Goal: Check status: Check status

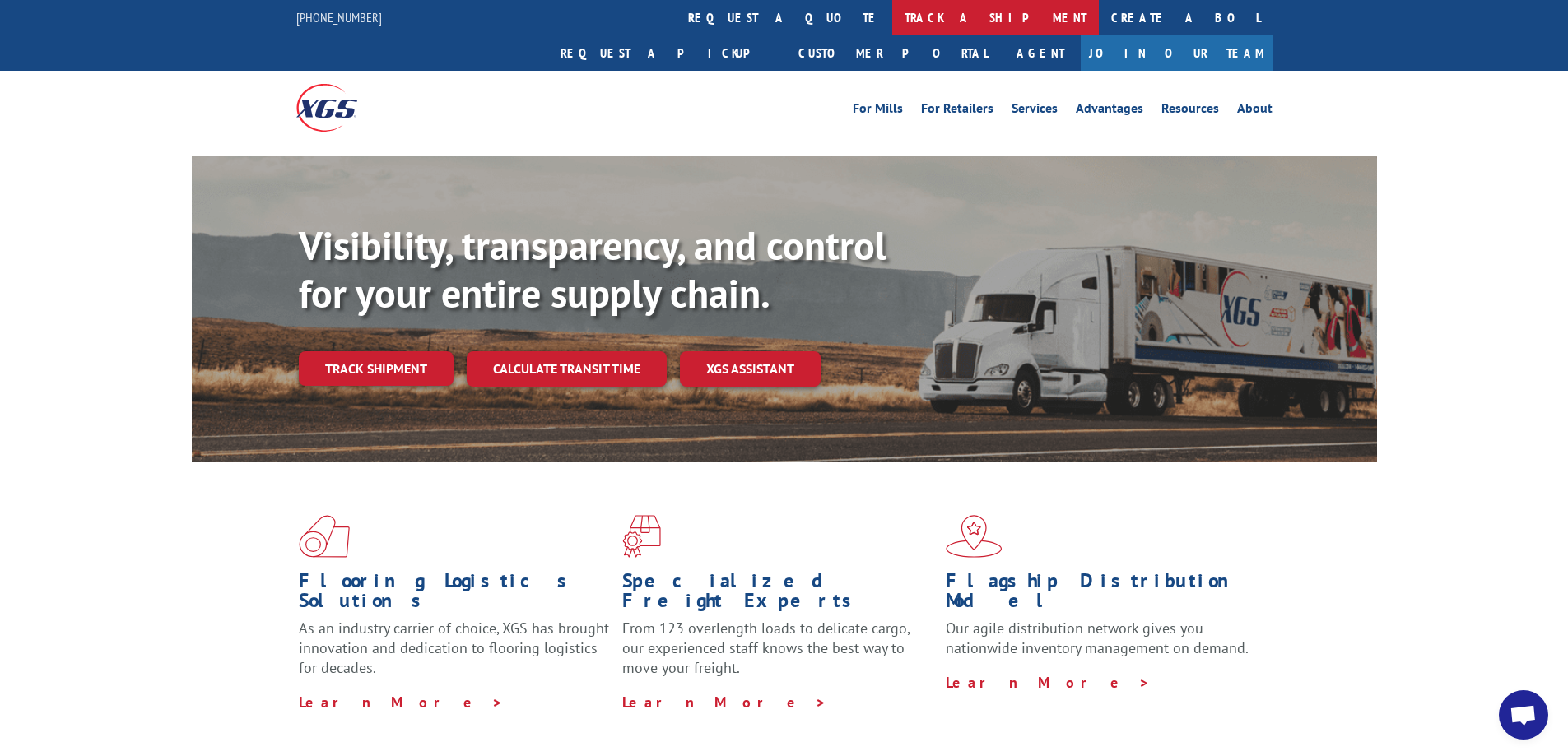
click at [892, 18] on link "track a shipment" at bounding box center [996, 18] width 206 height 35
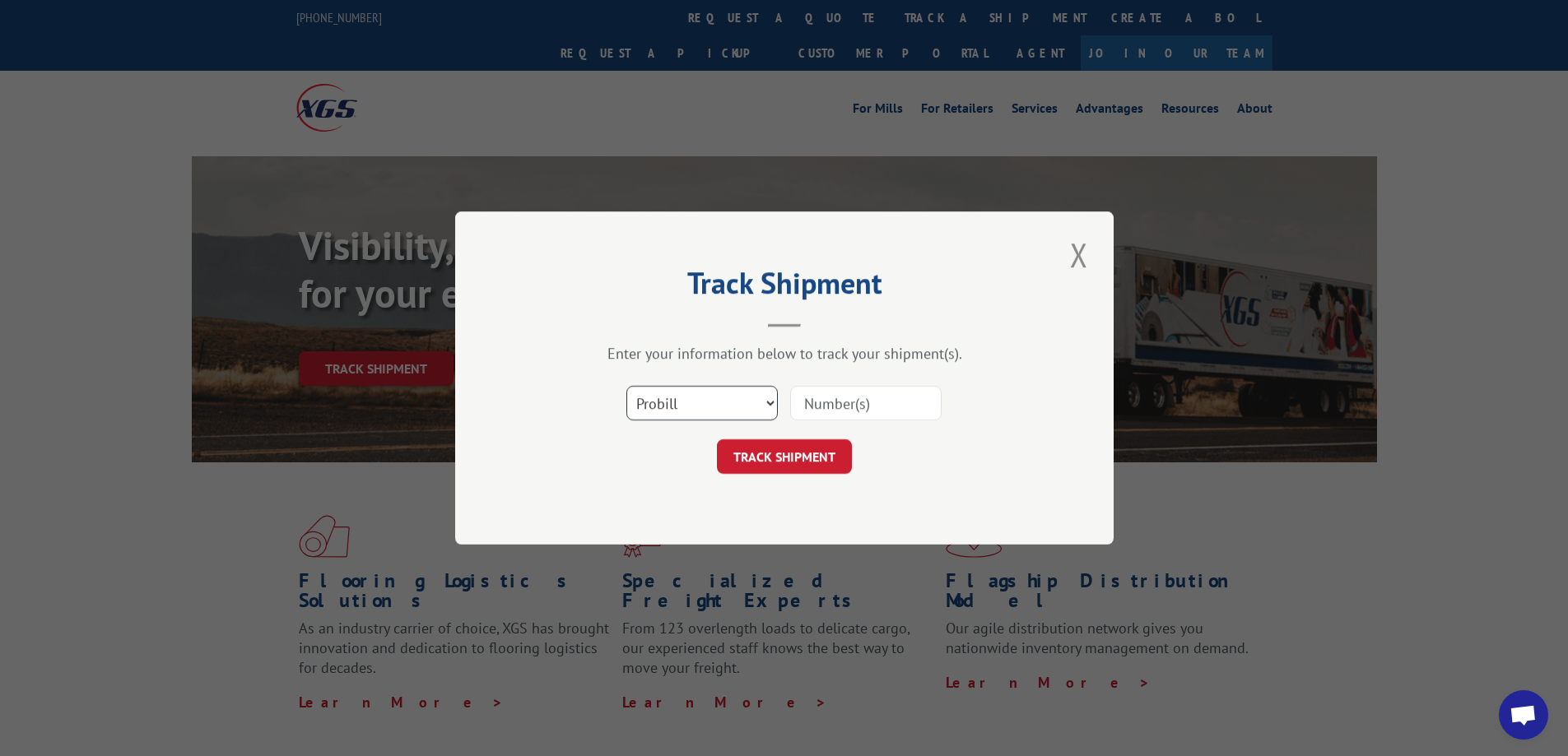
click at [703, 409] on select "Select category... Probill BOL PO" at bounding box center [702, 403] width 151 height 34
select select "bol"
click at [626, 386] on select "Select category... Probill BOL PO" at bounding box center [702, 403] width 151 height 34
click at [834, 420] on input at bounding box center [866, 403] width 151 height 34
type input "3352731"
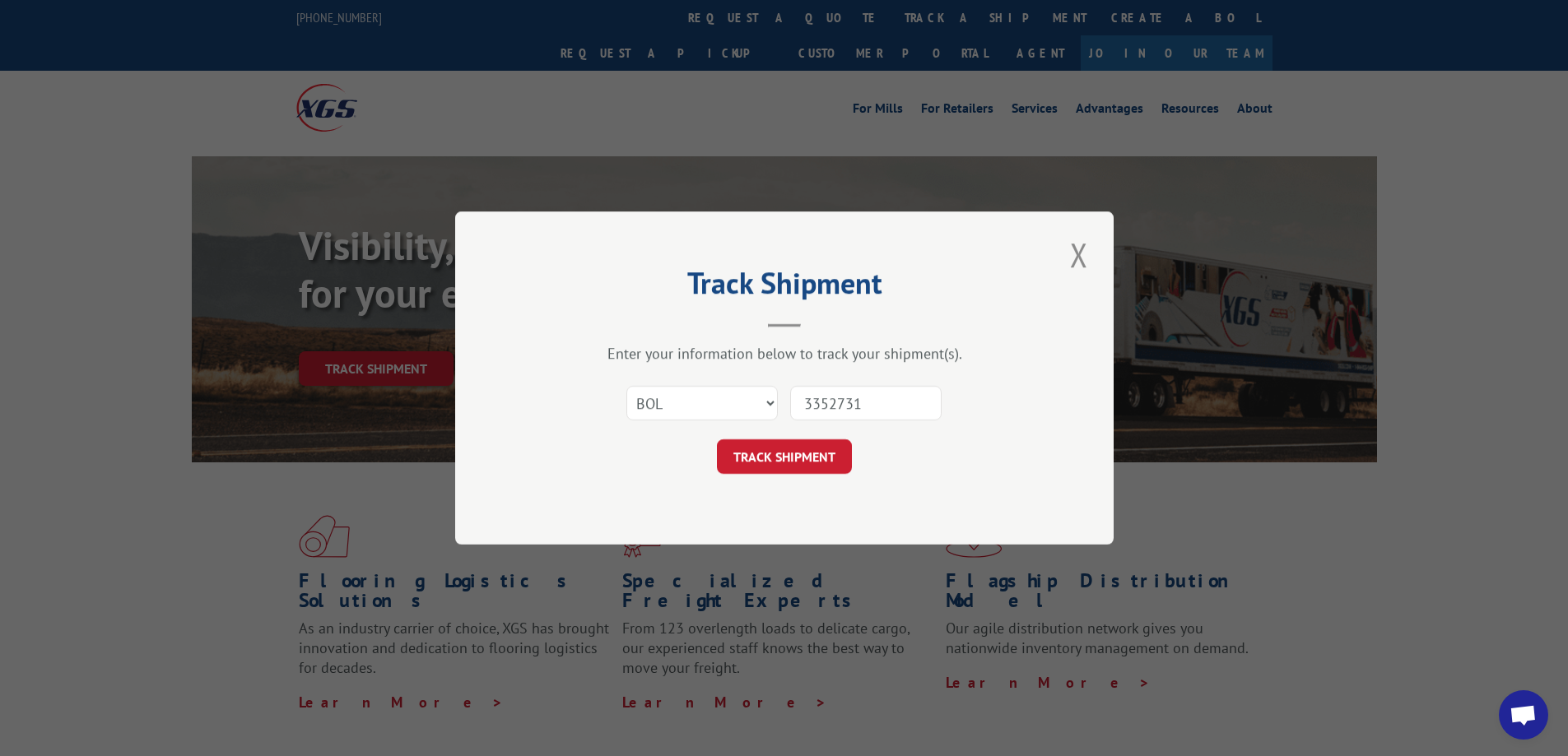
click button "TRACK SHIPMENT" at bounding box center [784, 456] width 135 height 34
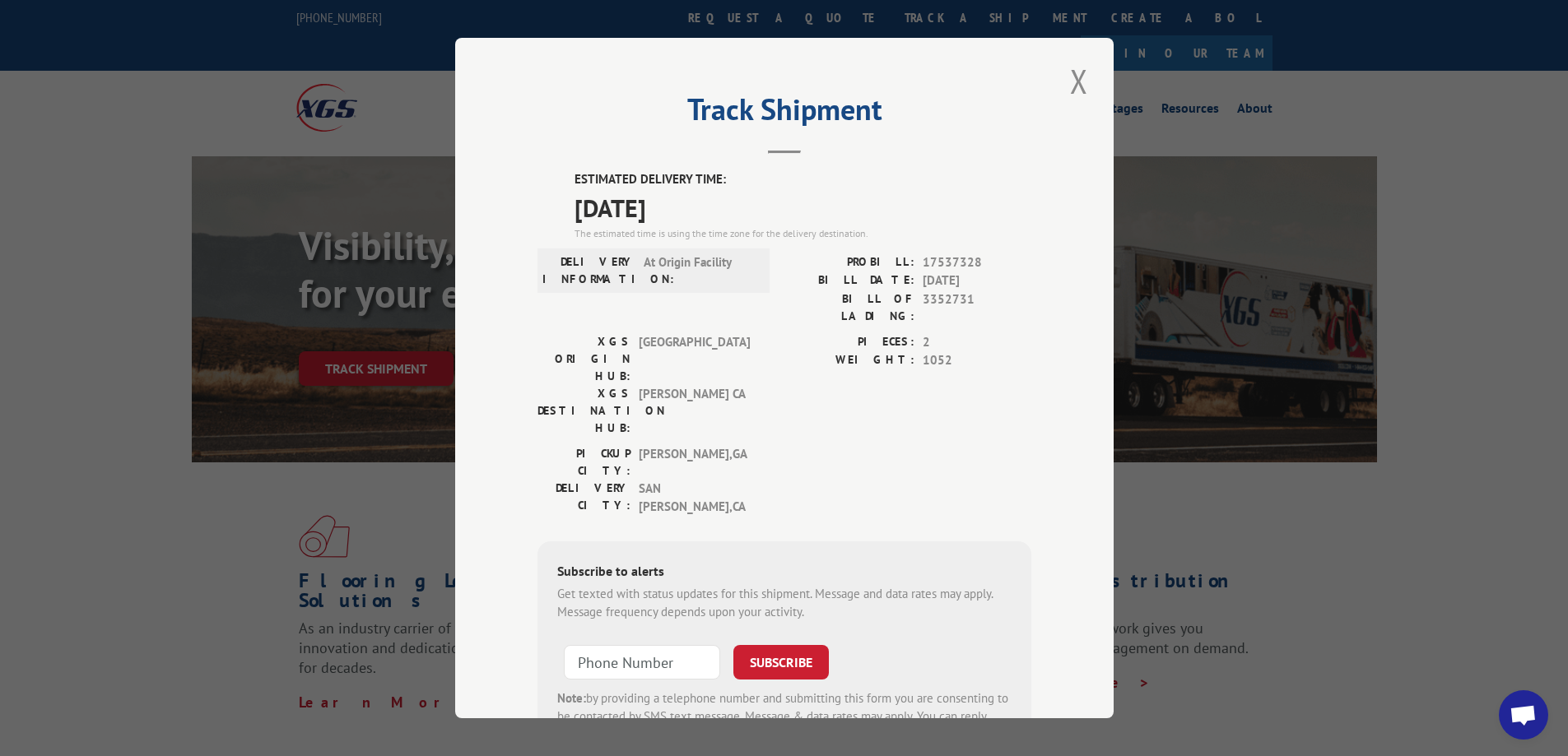
drag, startPoint x: 1067, startPoint y: 89, endPoint x: 1037, endPoint y: 157, distance: 74.3
click at [1067, 89] on button "Close modal" at bounding box center [1079, 81] width 28 height 45
